Goal: Find specific page/section: Find specific page/section

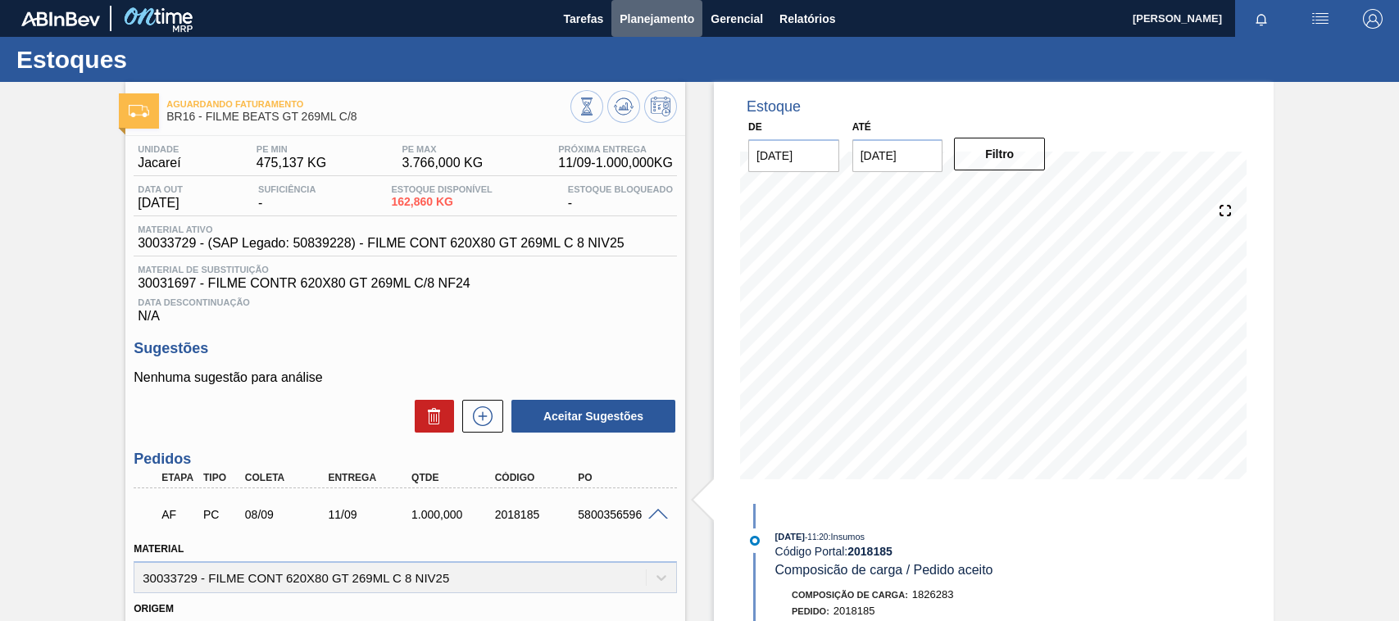
click at [654, 21] on span "Planejamento" at bounding box center [657, 19] width 75 height 20
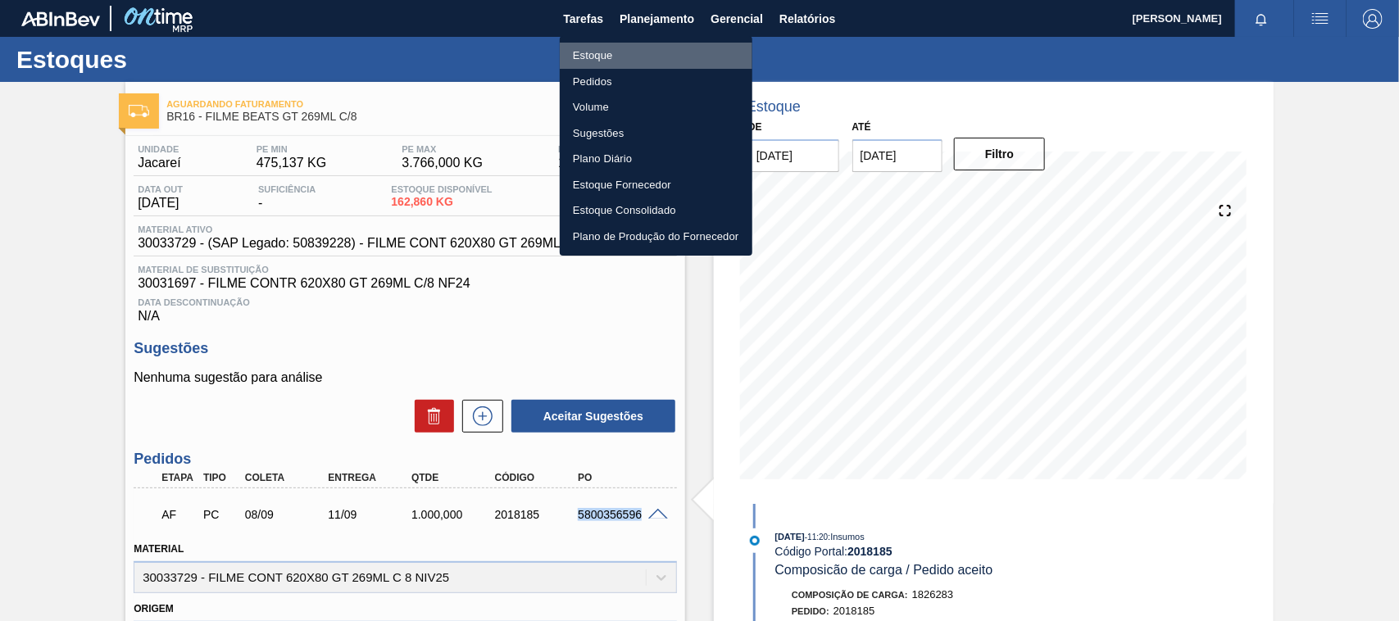
click at [615, 57] on li "Estoque" at bounding box center [656, 56] width 193 height 26
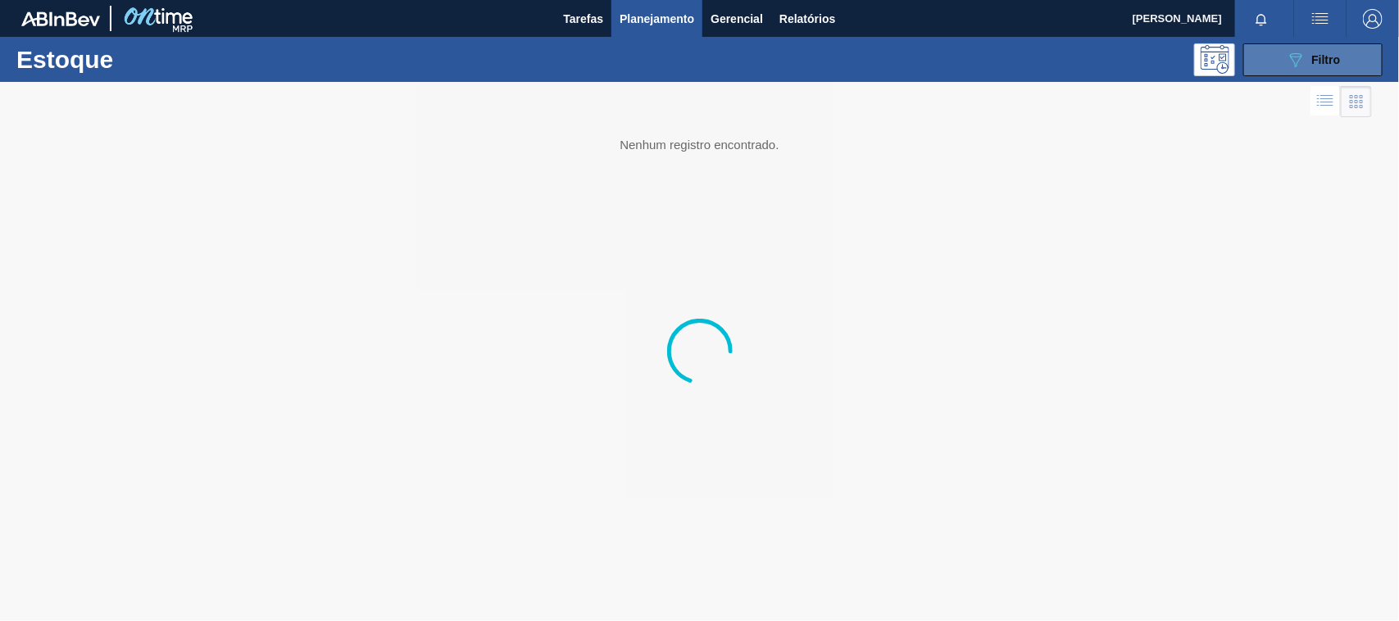
click at [1281, 60] on button "089F7B8B-B2A5-4AFE-B5C0-19BA573D28AC Filtro" at bounding box center [1313, 59] width 139 height 33
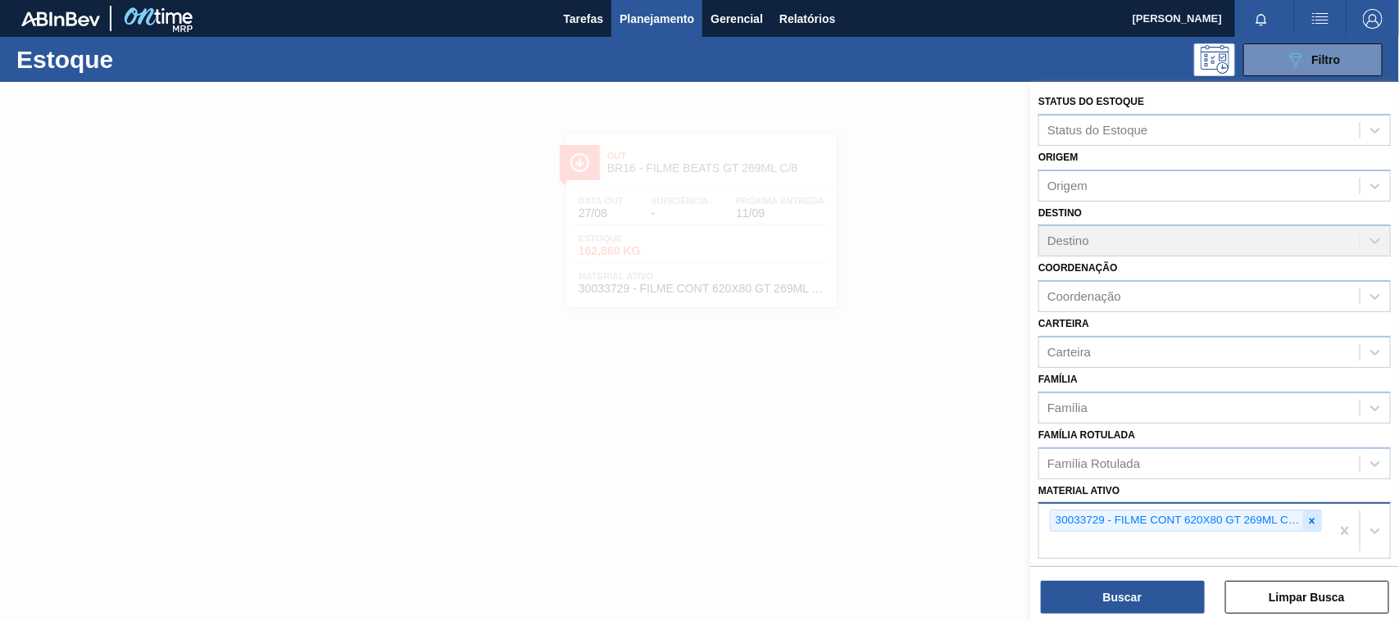
click at [1309, 516] on icon at bounding box center [1312, 521] width 11 height 11
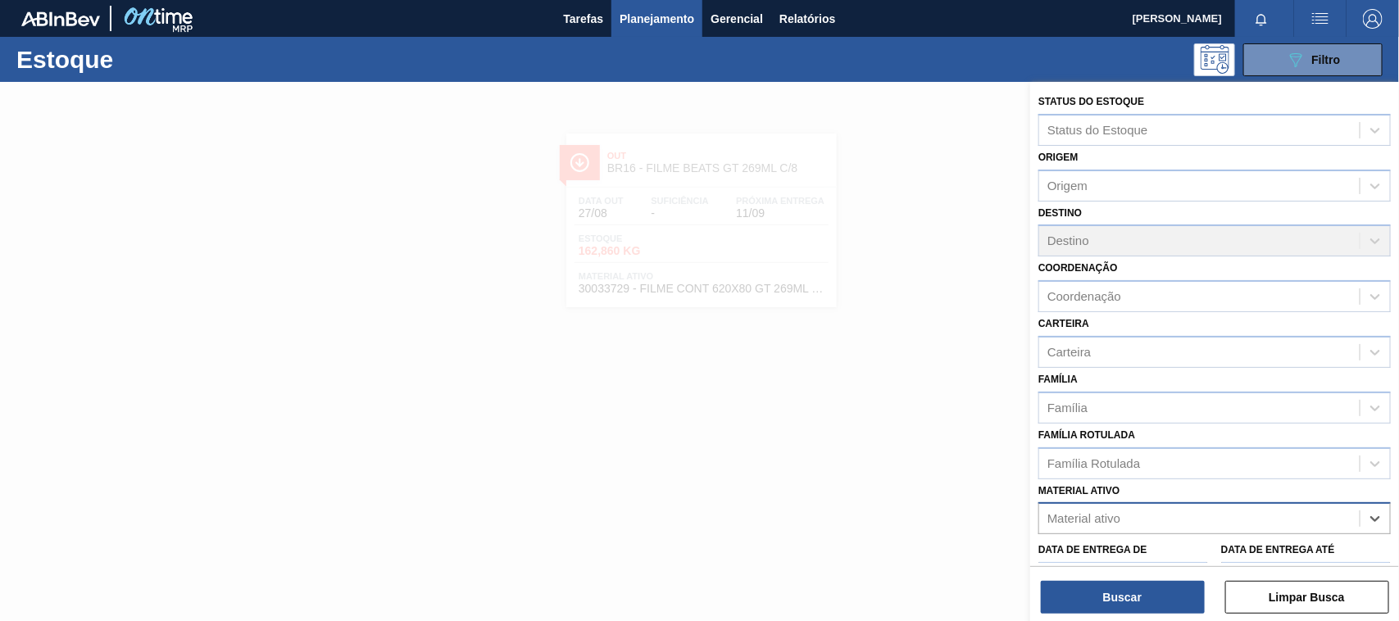
paste ativo "30003188"
type ativo "30003188"
click at [1119, 541] on div "30003188 - TAMPA AL.CDL;PRATEADA;LATA-AUTOMATICA;" at bounding box center [1215, 559] width 353 height 37
click at [1121, 545] on div "30003188 - TAMPA AL.CDL;PRATEADA;LATA-AUTOMATICA;" at bounding box center [1215, 559] width 353 height 30
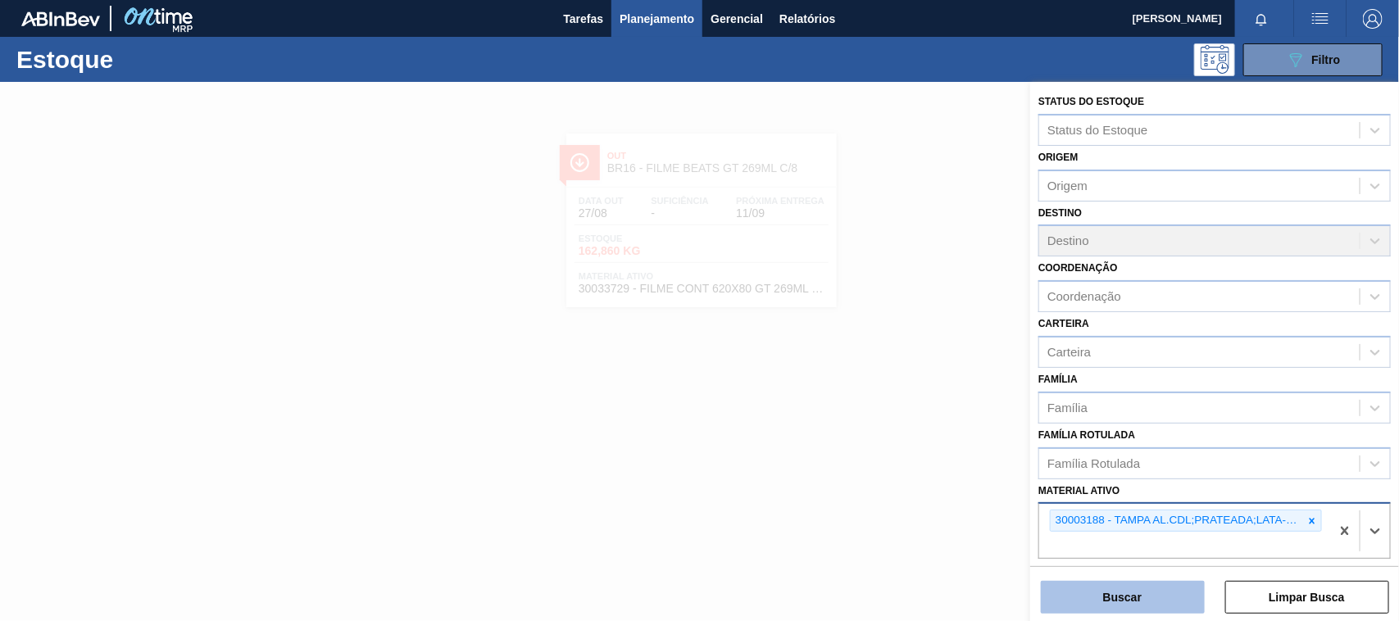
click at [1120, 596] on button "Buscar" at bounding box center [1123, 597] width 164 height 33
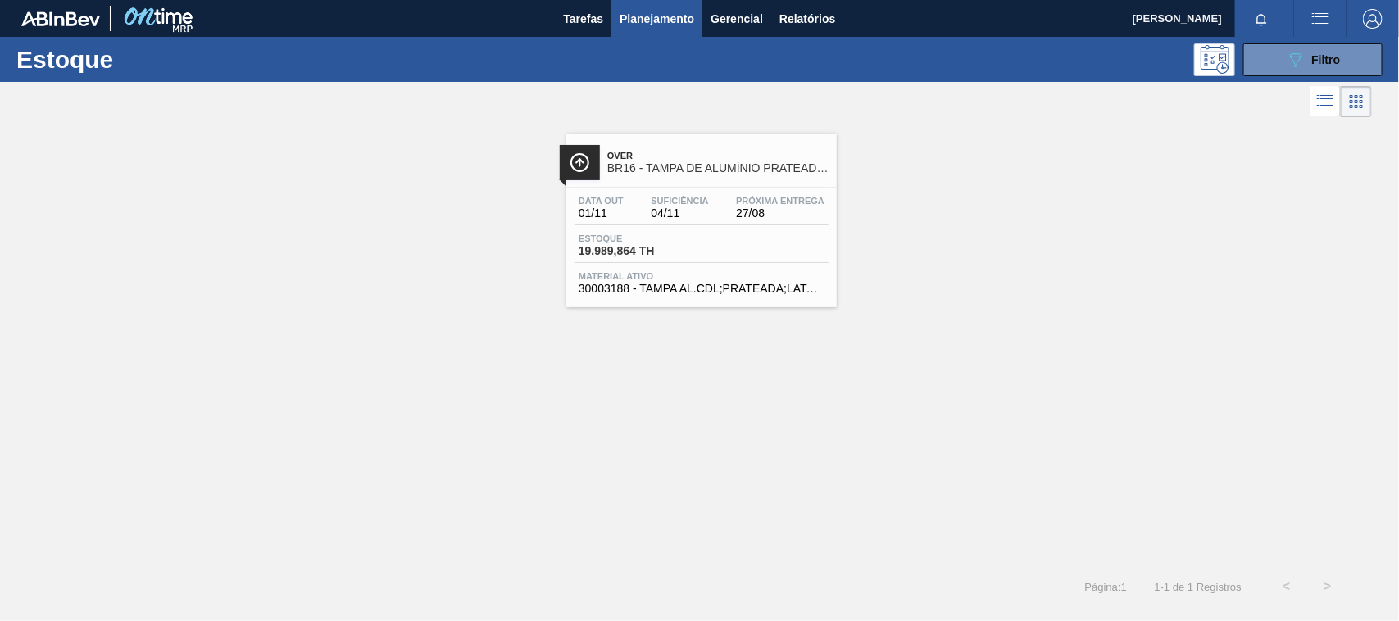
click at [758, 263] on div "Estoque 19.989,864 TH" at bounding box center [702, 249] width 254 height 30
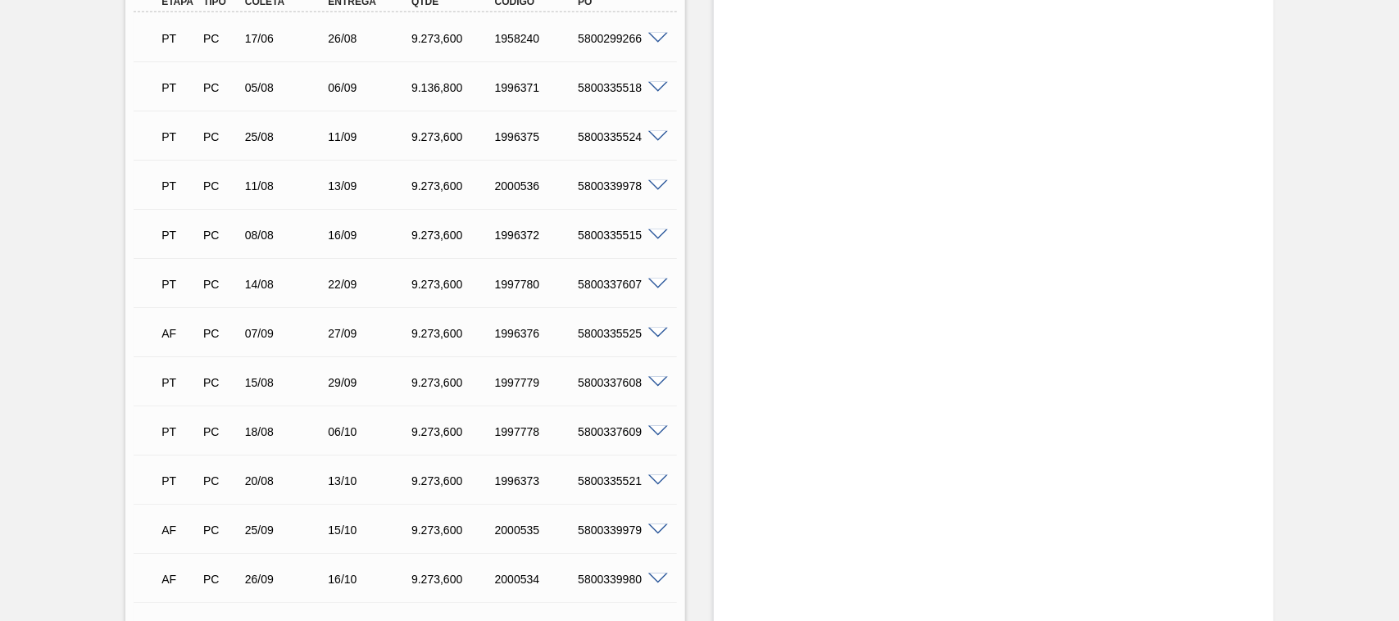
scroll to position [615, 0]
